Goal: Entertainment & Leisure: Consume media (video, audio)

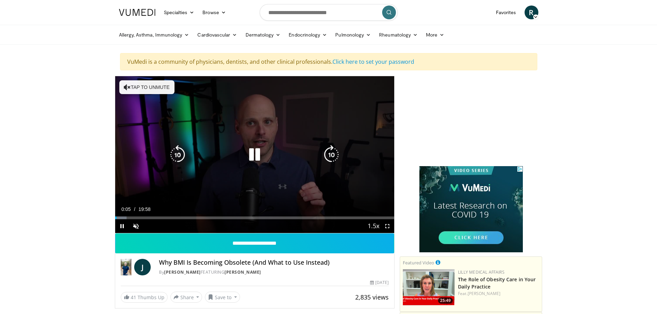
click at [254, 157] on icon "Video Player" at bounding box center [254, 154] width 19 height 19
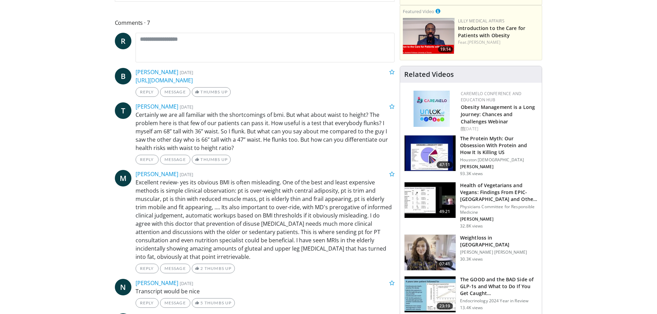
scroll to position [312, 0]
